Goal: Information Seeking & Learning: Learn about a topic

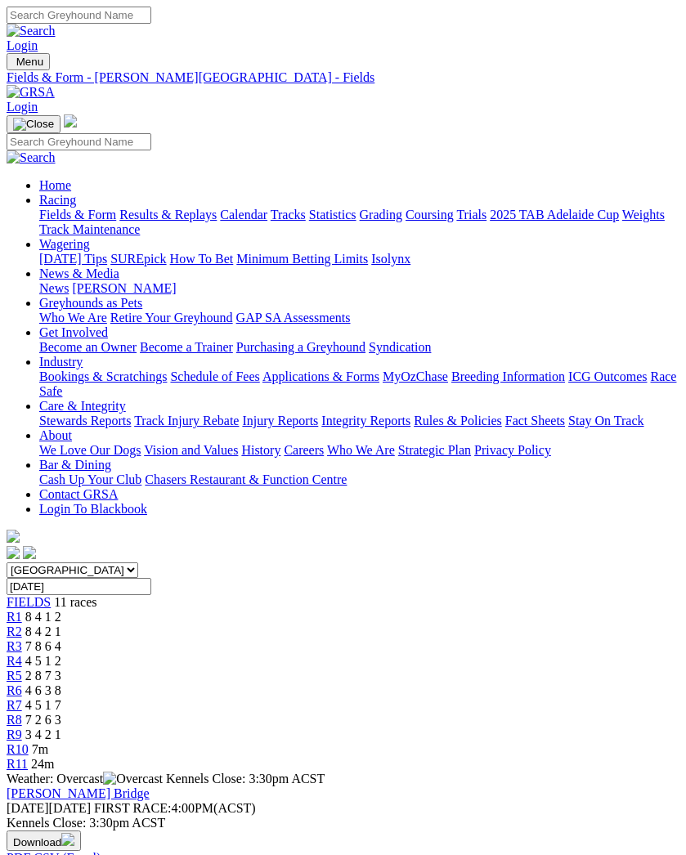
scroll to position [2, 0]
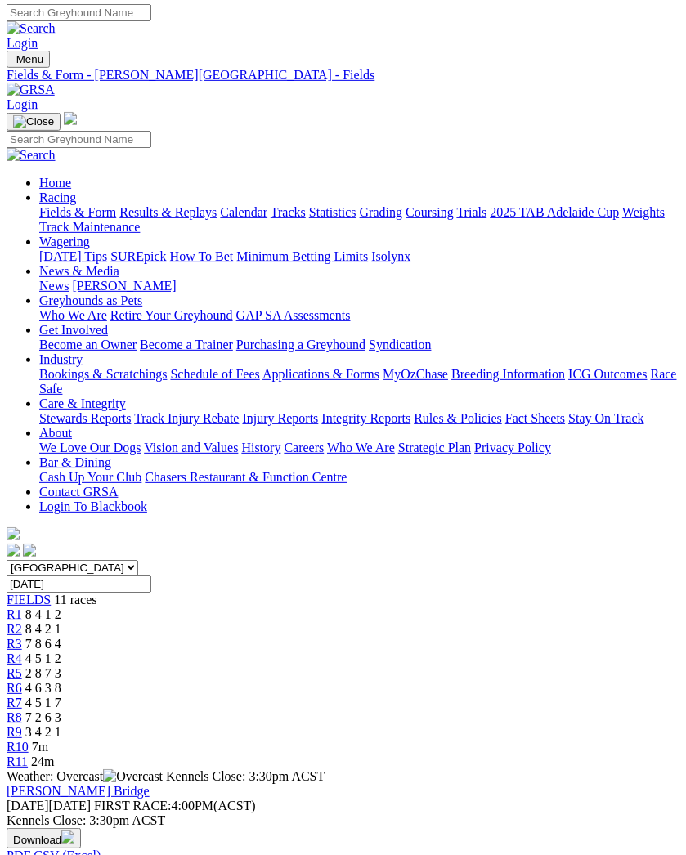
click at [22, 607] on link "R1" at bounding box center [15, 614] width 16 height 14
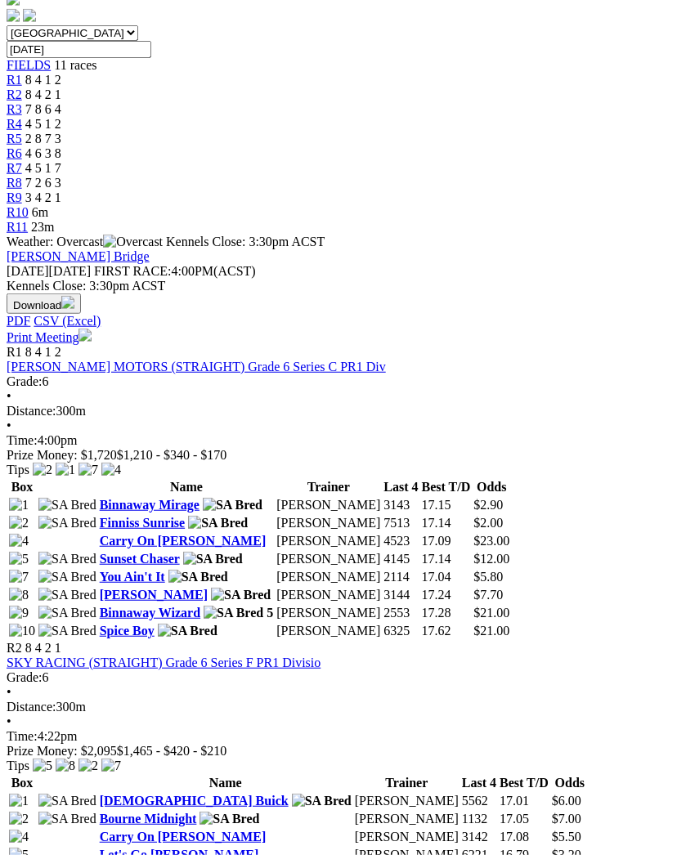
scroll to position [538, 0]
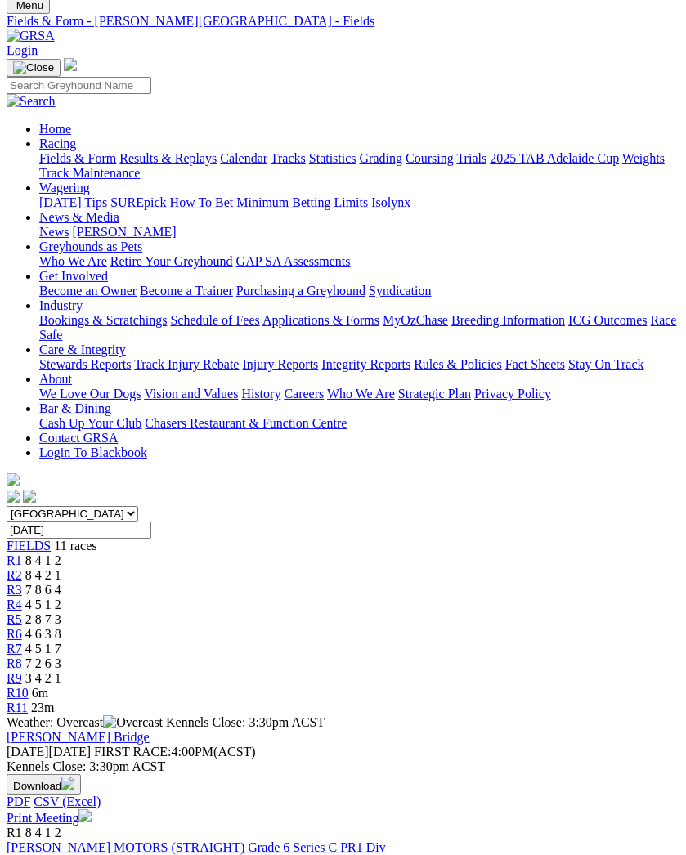
scroll to position [0, 0]
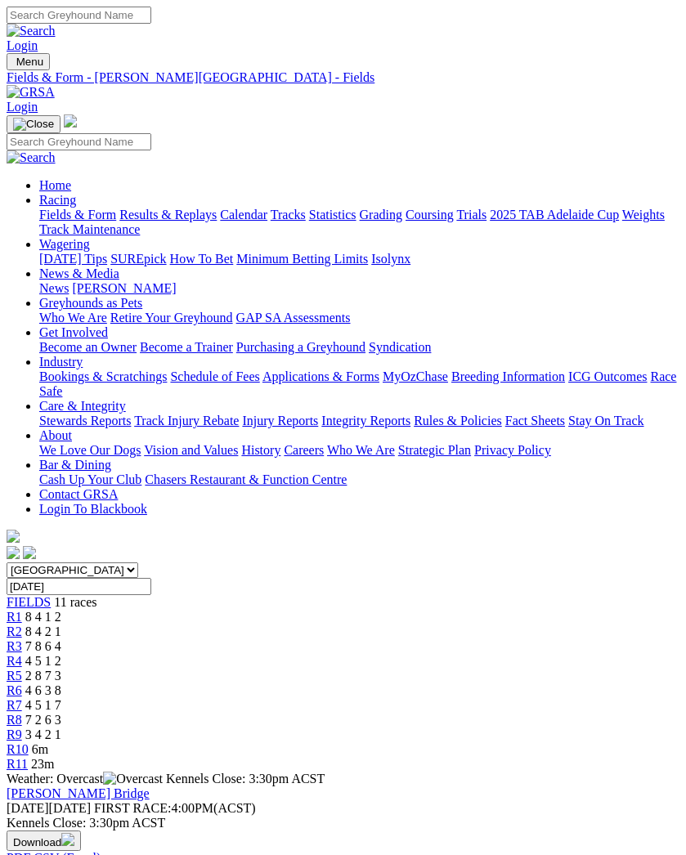
click at [22, 639] on span "R3" at bounding box center [15, 646] width 16 height 14
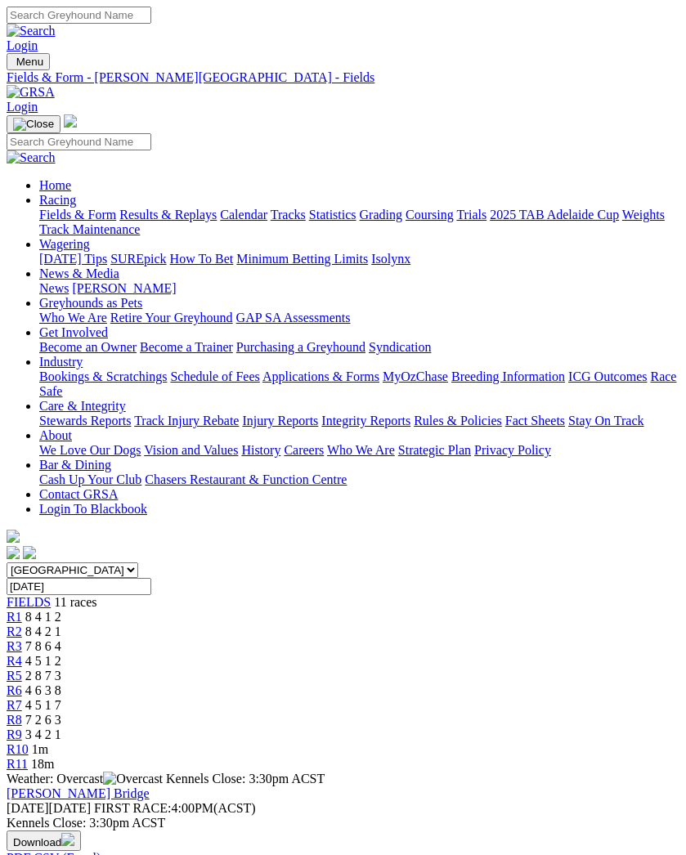
click at [22, 654] on span "R4" at bounding box center [15, 661] width 16 height 14
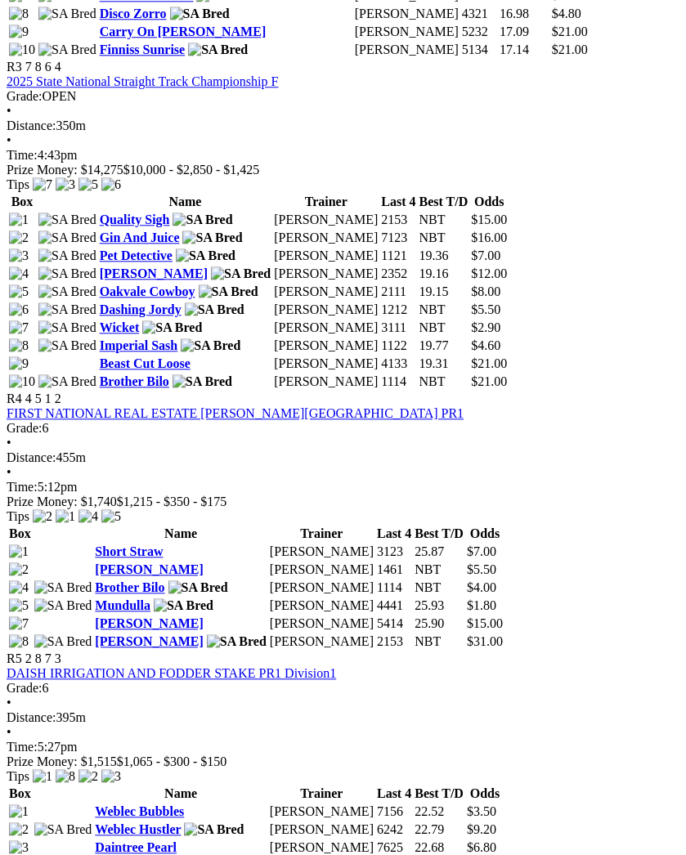
scroll to position [1413, 0]
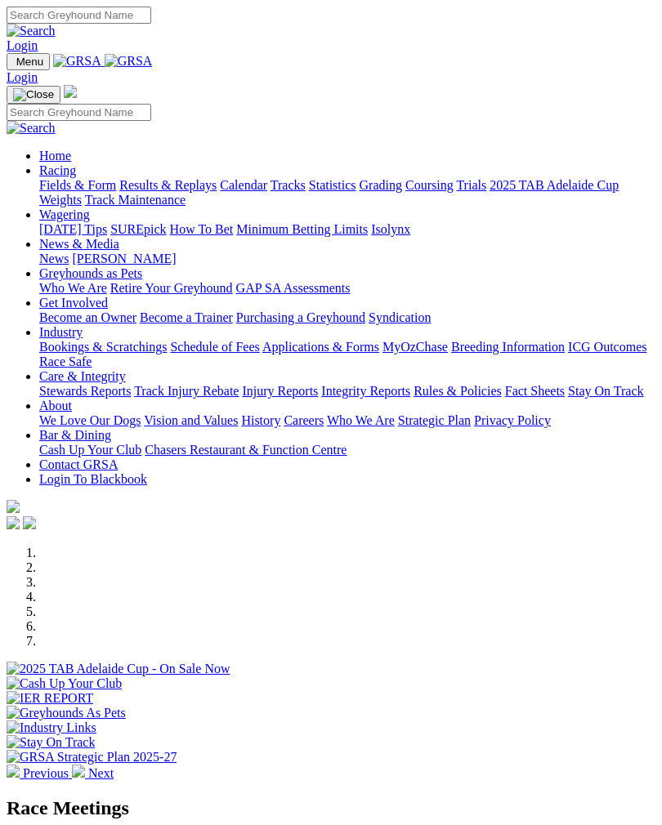
scroll to position [587, 0]
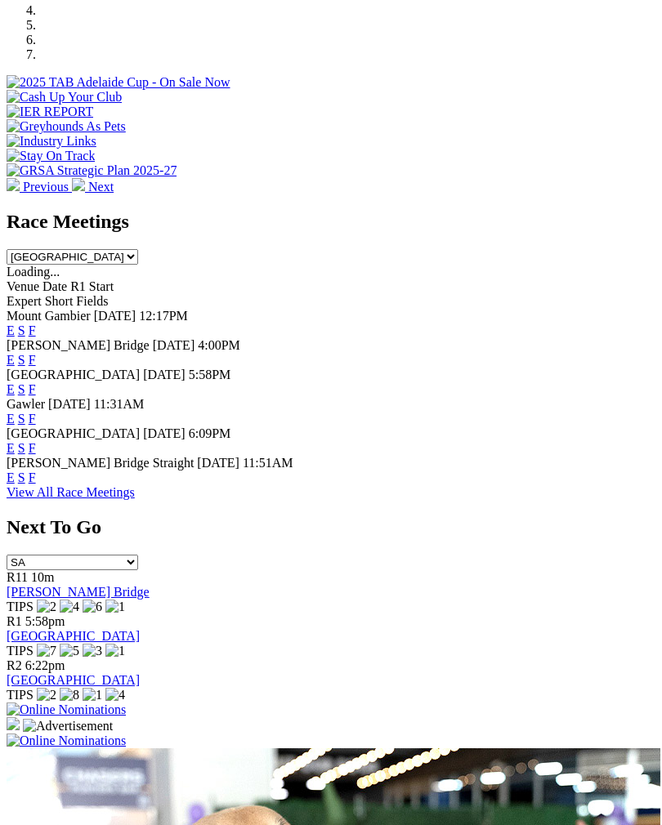
click at [36, 382] on link "F" at bounding box center [32, 389] width 7 height 14
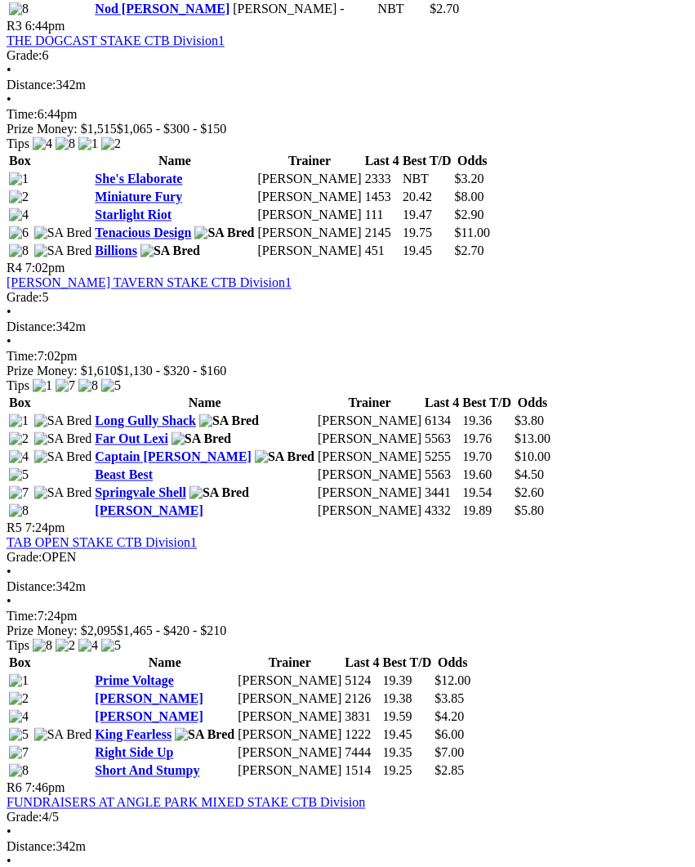
scroll to position [1302, 0]
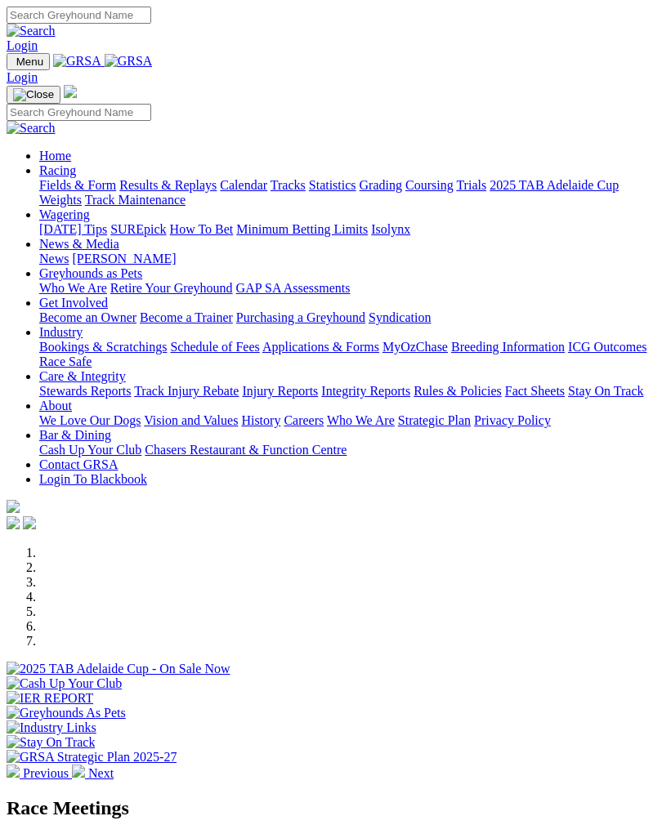
scroll to position [587, 0]
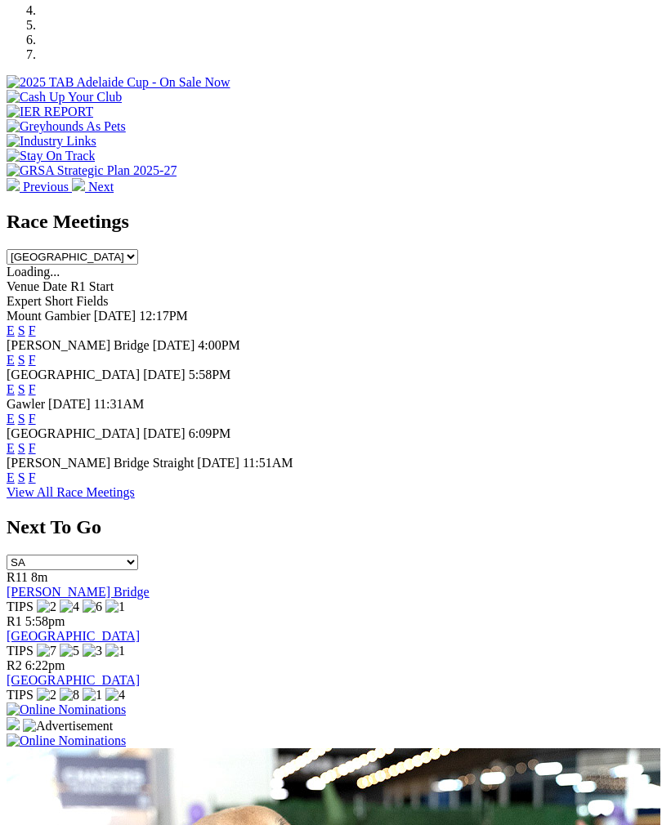
click at [36, 412] on link "F" at bounding box center [32, 419] width 7 height 14
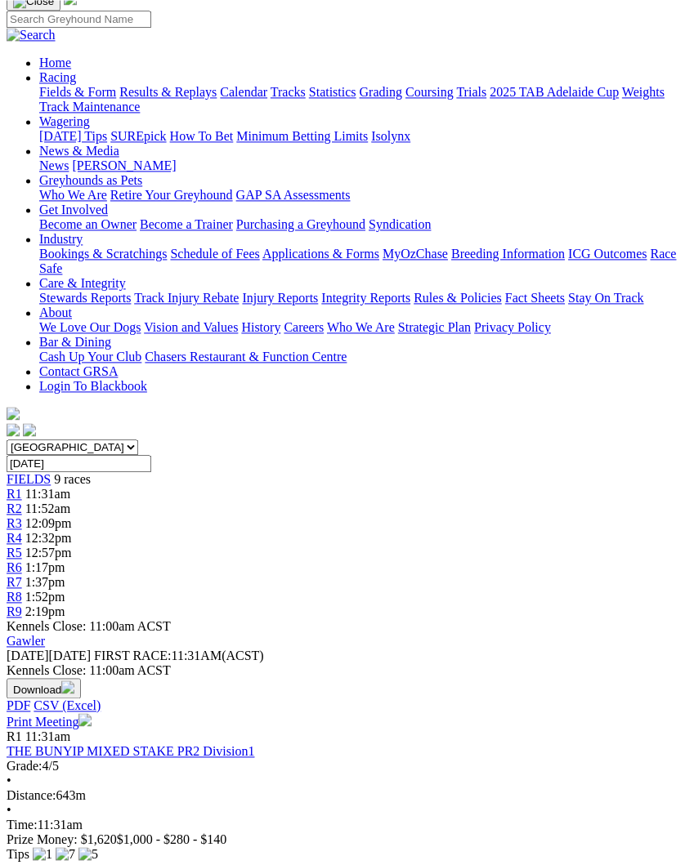
scroll to position [122, 0]
click at [22, 488] on link "R1" at bounding box center [15, 495] width 16 height 14
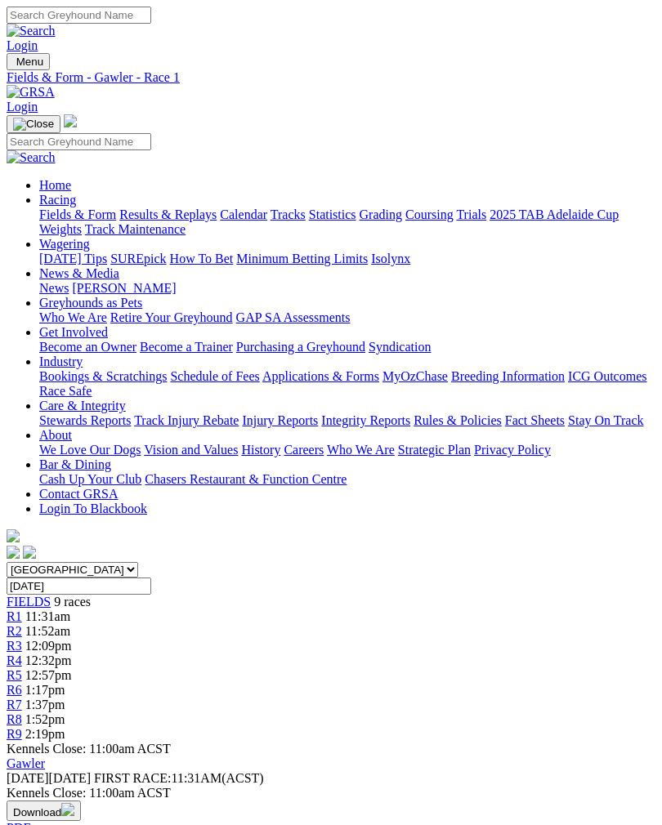
click at [22, 624] on span "R2" at bounding box center [15, 631] width 16 height 14
click at [22, 654] on span "R4" at bounding box center [15, 661] width 16 height 14
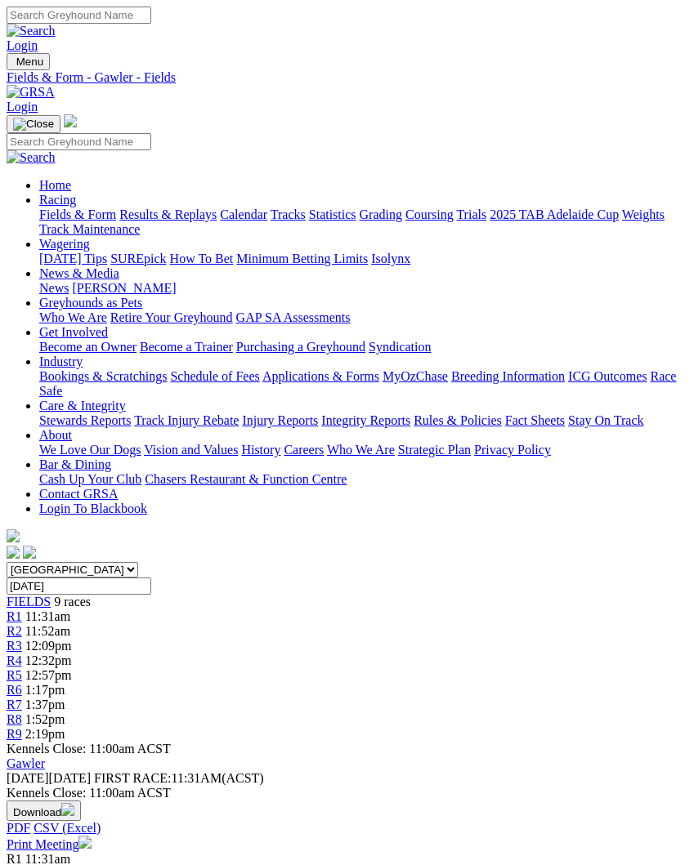
scroll to position [123, 0]
